Goal: Task Accomplishment & Management: Complete application form

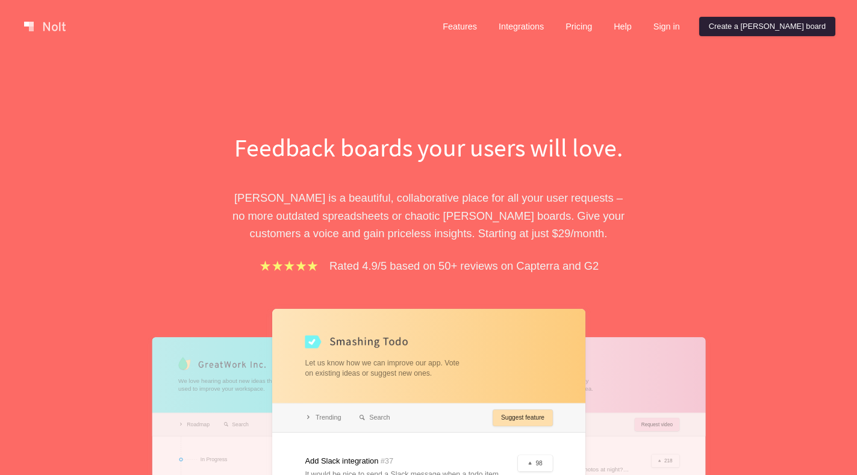
click at [792, 28] on link "Create a [PERSON_NAME] board" at bounding box center [767, 26] width 136 height 19
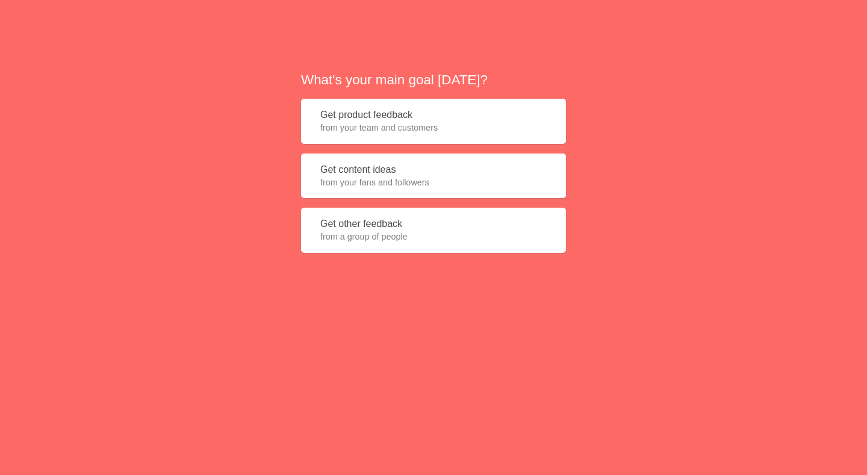
click at [448, 119] on button "Get product feedback from your team and customers" at bounding box center [433, 121] width 265 height 45
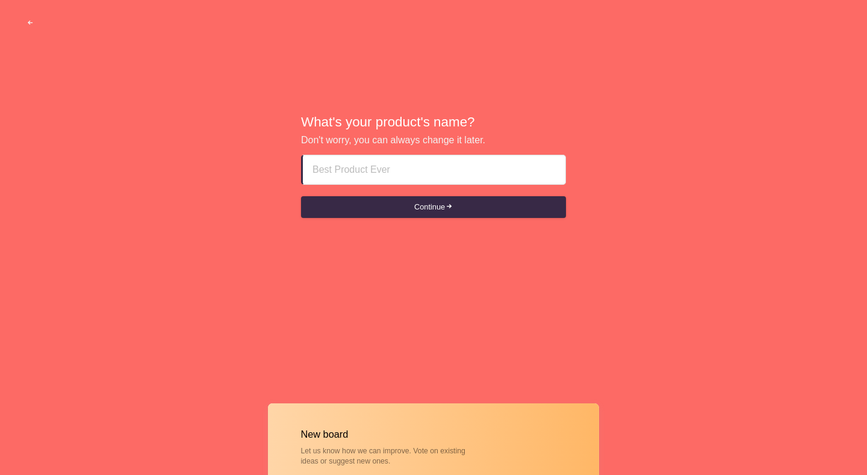
click at [417, 172] on input at bounding box center [433, 169] width 243 height 29
paste input "ajman call girls +971__56•355•O1•63"
type input "ajman call girls +971__56•355•O1•63"
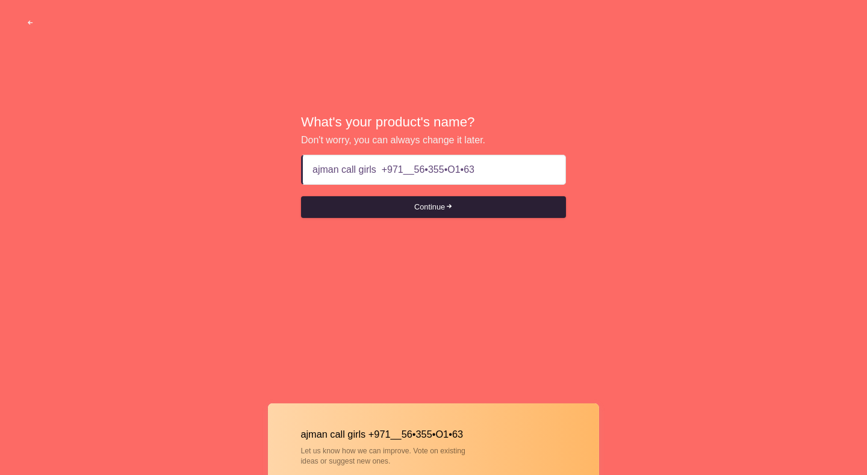
click at [403, 211] on button "Continue" at bounding box center [433, 207] width 265 height 22
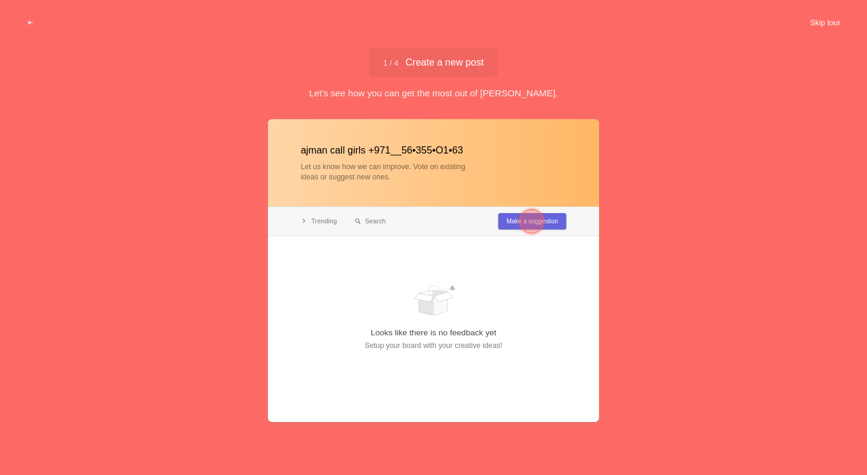
click at [805, 25] on button "Skip tour" at bounding box center [825, 23] width 60 height 22
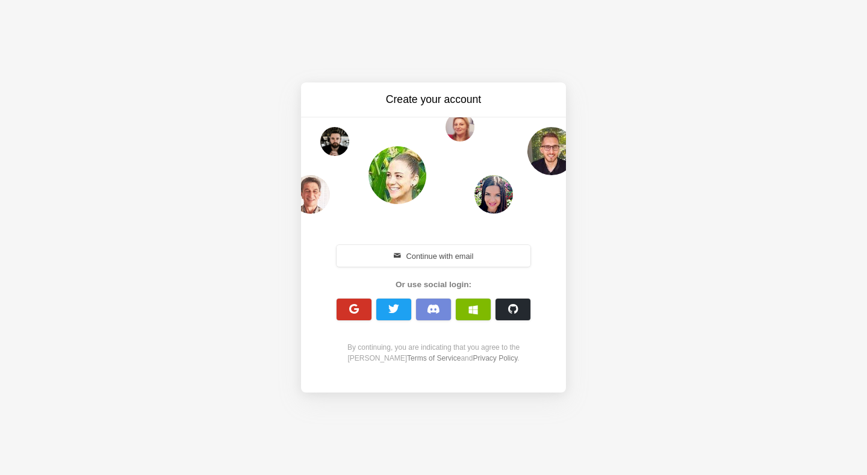
click at [350, 302] on button "button" at bounding box center [354, 310] width 35 height 22
